Goal: Check status: Check status

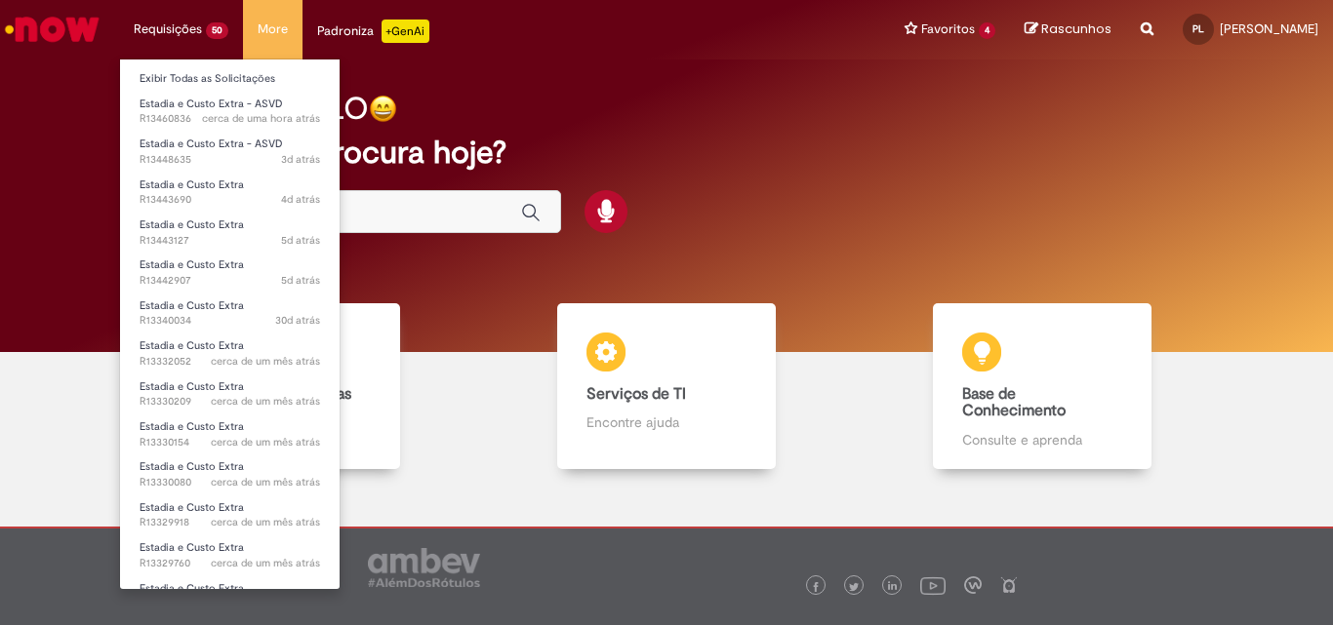
click at [205, 39] on li "Requisições 50 Exibir Todas as Solicitações Estadia e Custo Extra - ASVD cerca …" at bounding box center [181, 29] width 124 height 59
click at [258, 85] on link "Exibir Todas as Solicitações" at bounding box center [230, 78] width 220 height 21
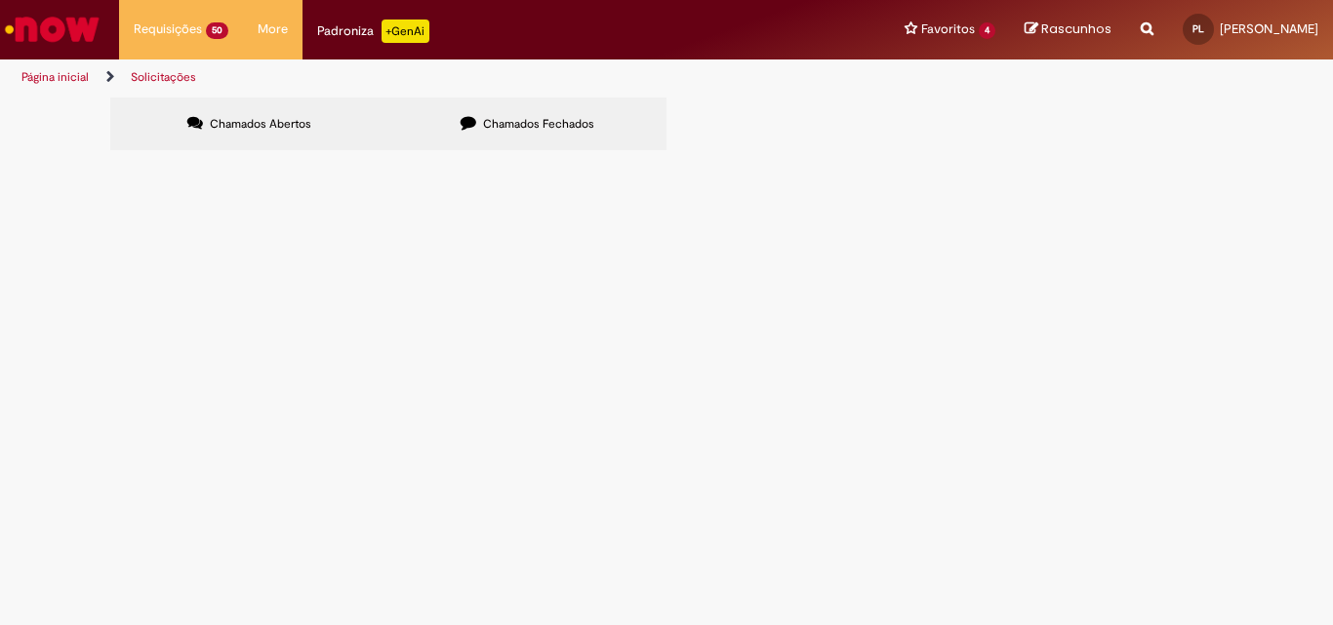
click at [532, 125] on span "Chamados Fechados" at bounding box center [538, 124] width 111 height 16
click at [0, 0] on span "R13459509" at bounding box center [0, 0] width 0 height 0
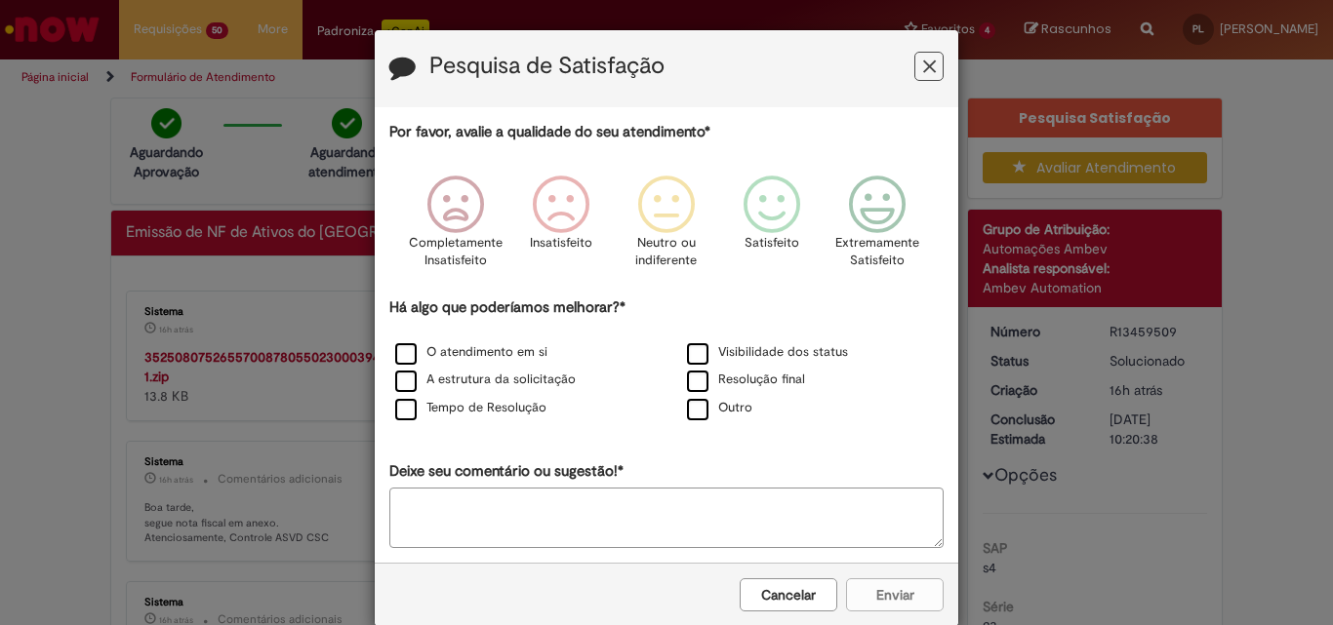
click at [925, 74] on icon "Feedback" at bounding box center [929, 67] width 13 height 20
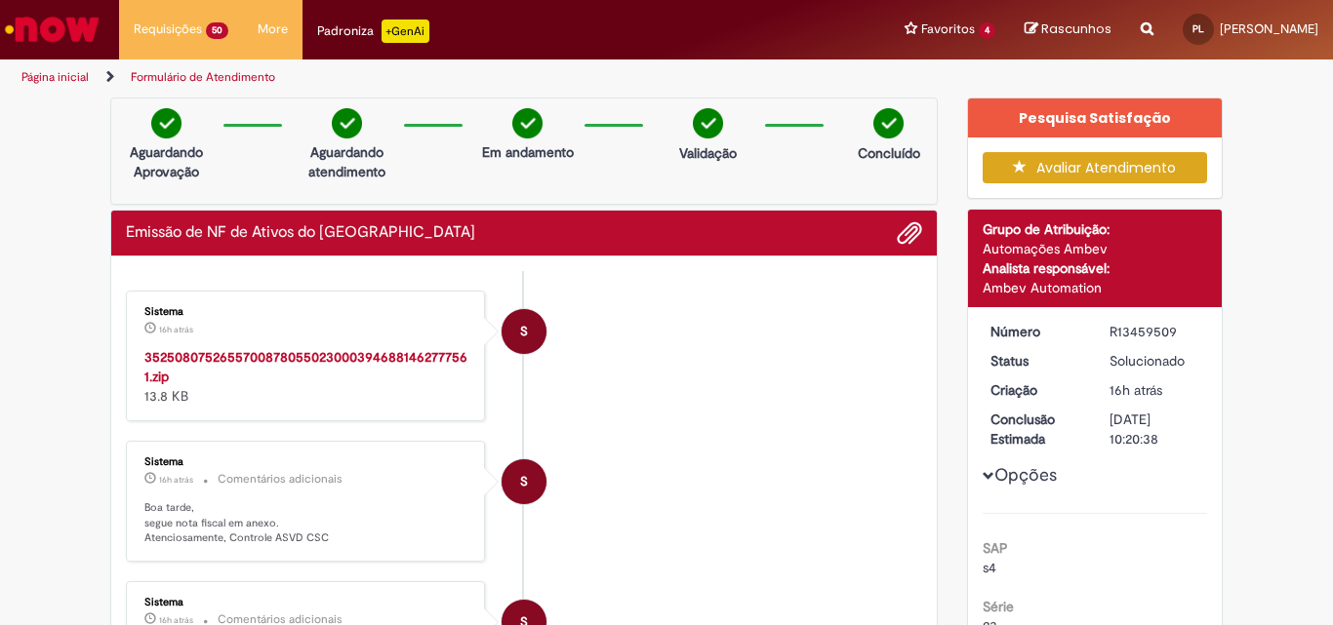
click at [341, 353] on strong "35250807526557008780550230003946881462777561.zip" at bounding box center [305, 366] width 323 height 37
